Goal: Information Seeking & Learning: Check status

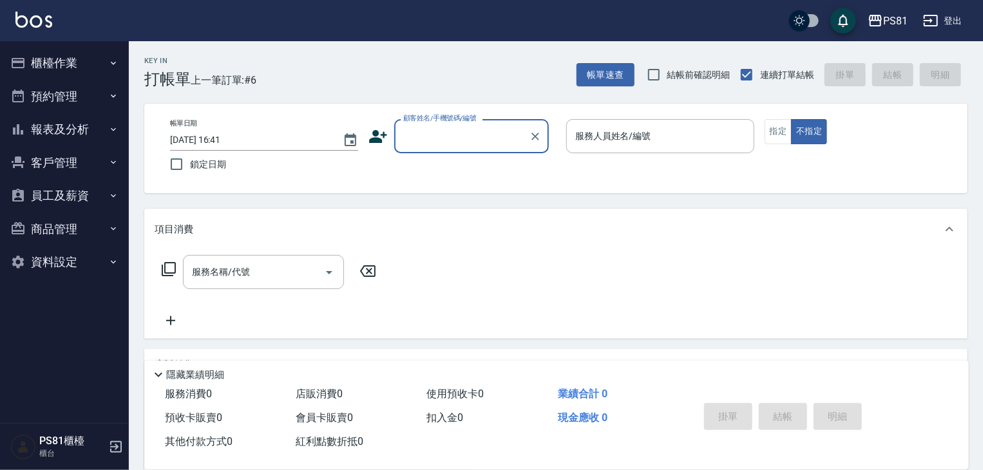
click at [79, 61] on button "櫃檯作業" at bounding box center [64, 62] width 119 height 33
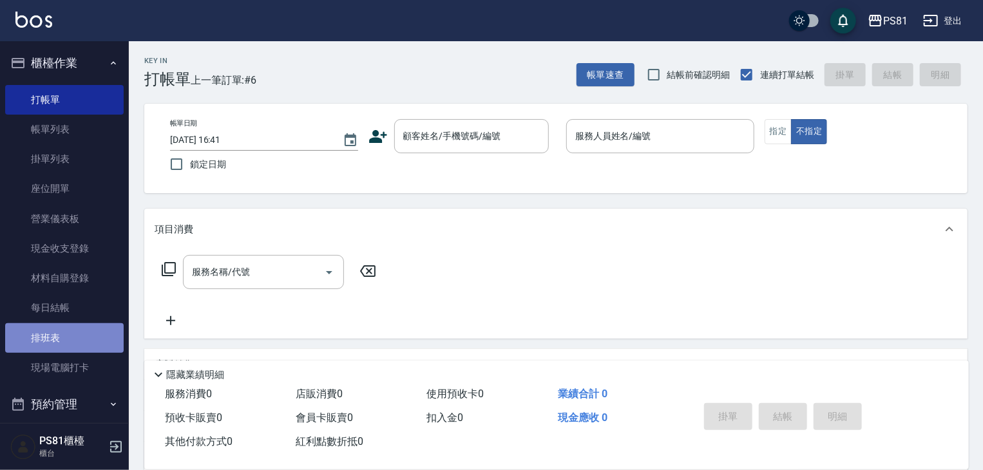
click at [83, 339] on link "排班表" at bounding box center [64, 338] width 119 height 30
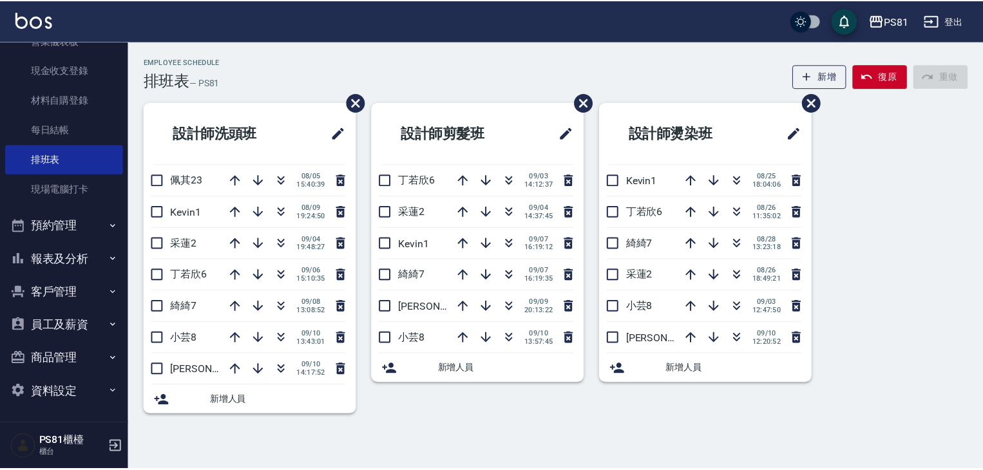
scroll to position [179, 0]
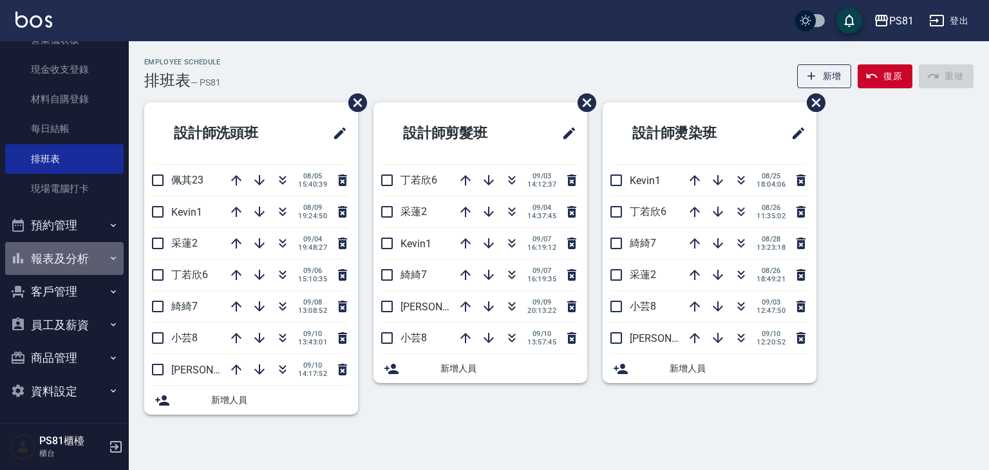
click at [82, 258] on button "報表及分析" at bounding box center [64, 258] width 119 height 33
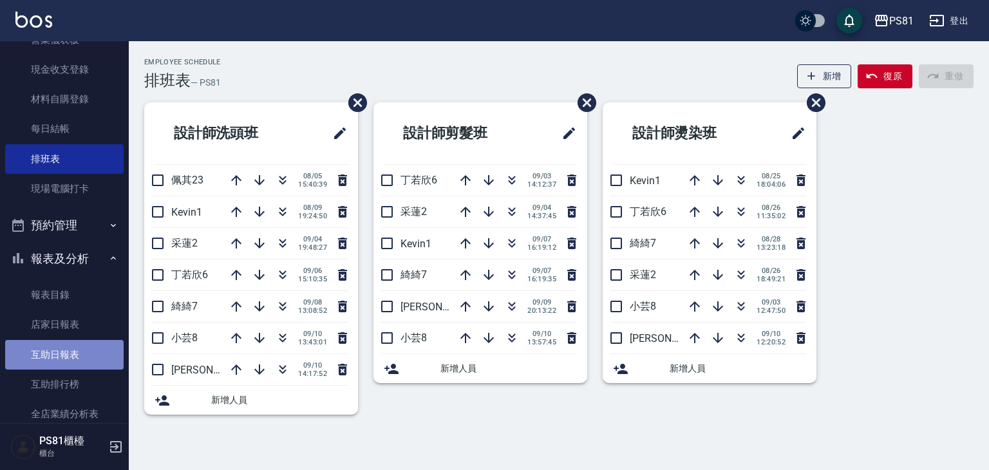
click at [79, 348] on link "互助日報表" at bounding box center [64, 355] width 119 height 30
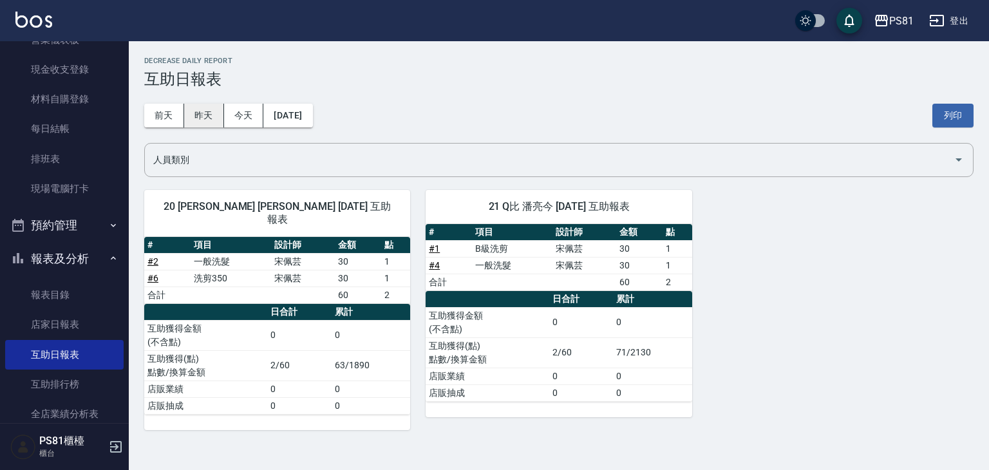
click at [198, 109] on button "昨天" at bounding box center [204, 116] width 40 height 24
